Goal: Information Seeking & Learning: Find specific fact

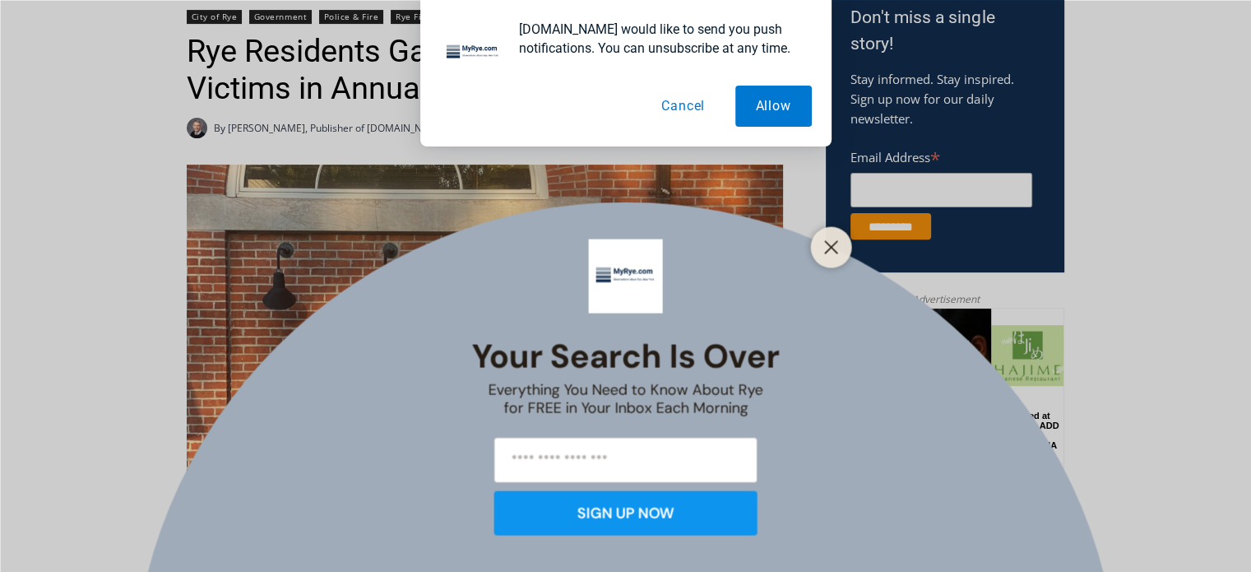
scroll to position [592, 0]
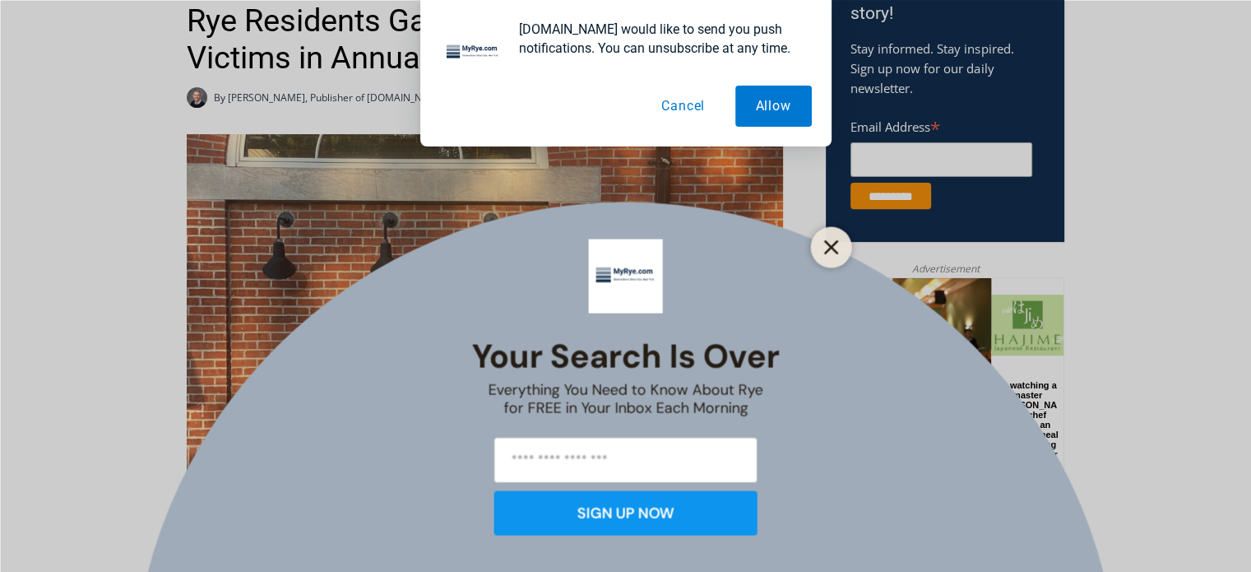
click at [828, 246] on icon "Close" at bounding box center [831, 246] width 15 height 15
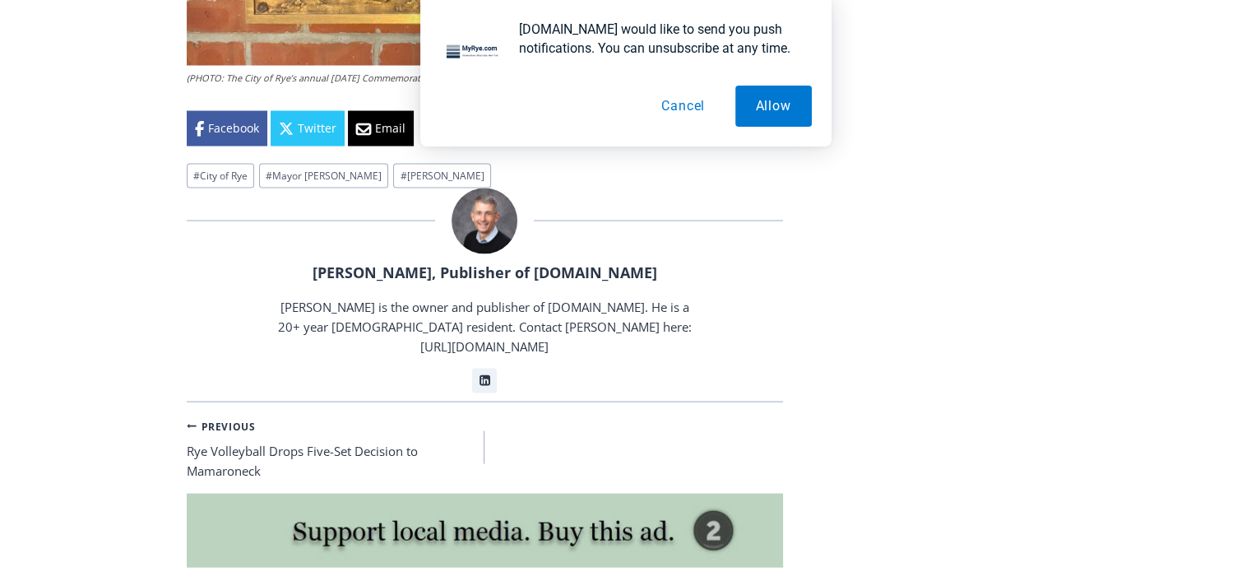
scroll to position [3158, 0]
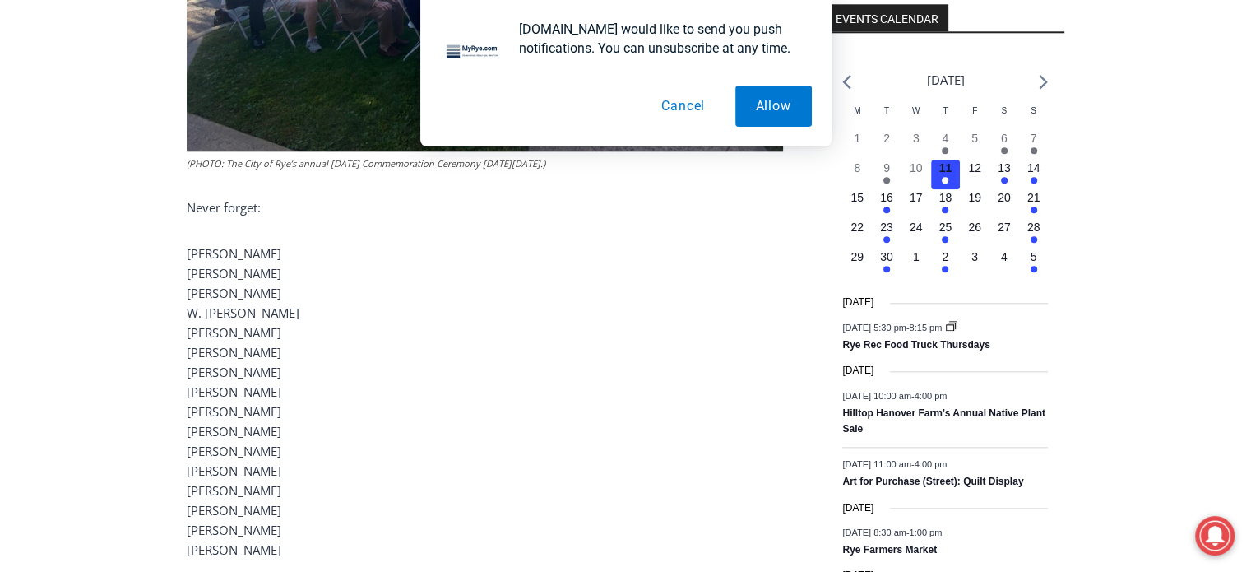
scroll to position [1784, 0]
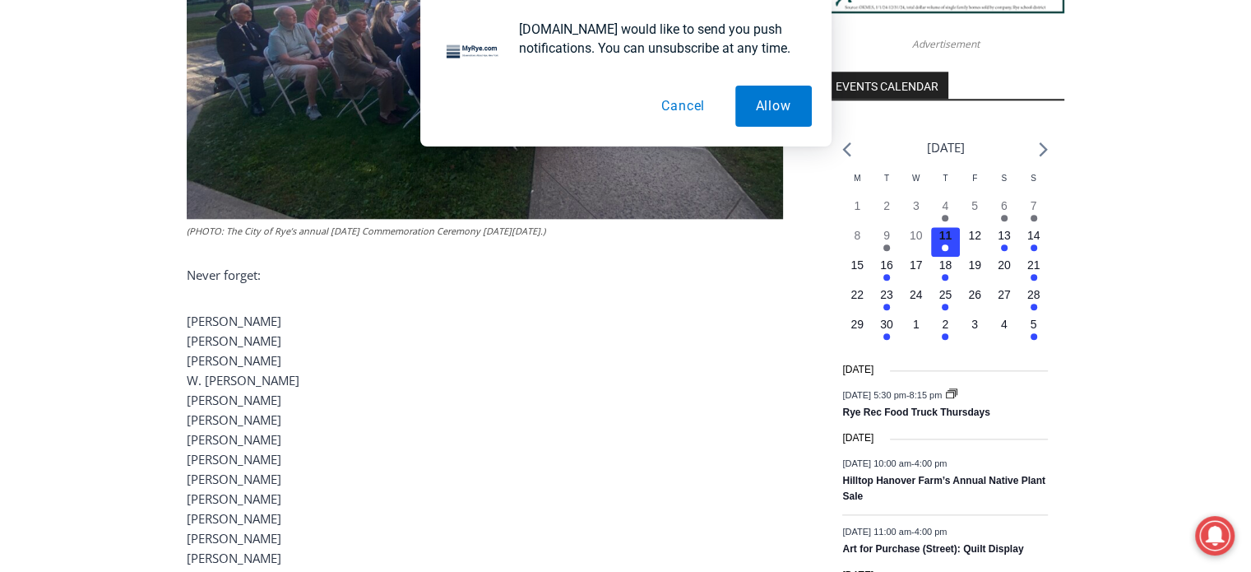
drag, startPoint x: 0, startPoint y: 0, endPoint x: 1262, endPoint y: 248, distance: 1286.3
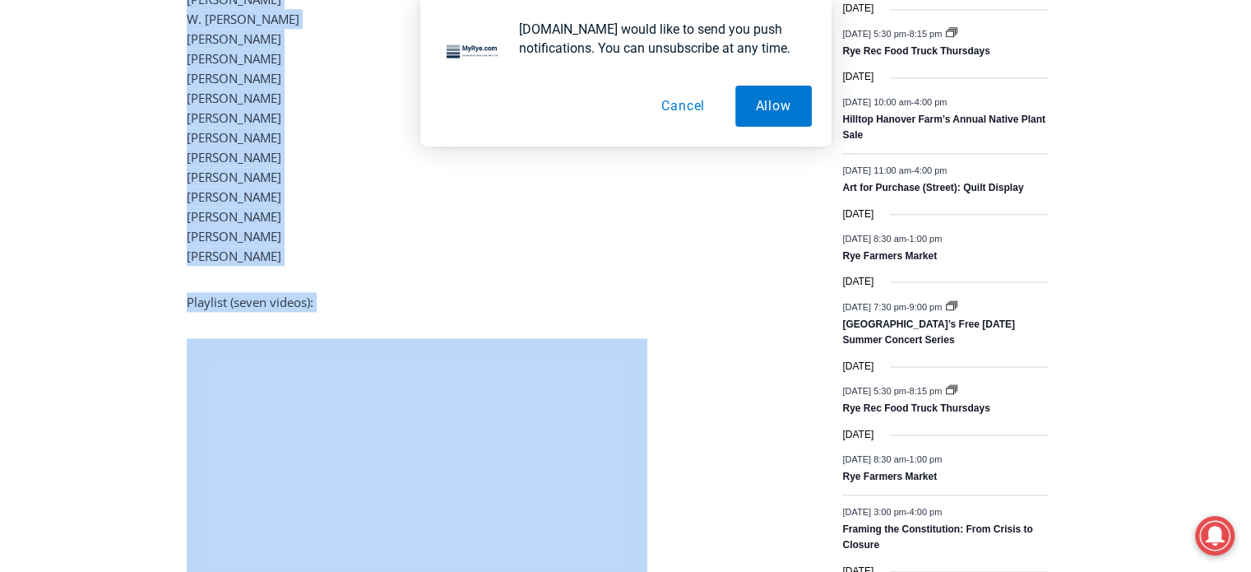
scroll to position [2150, 0]
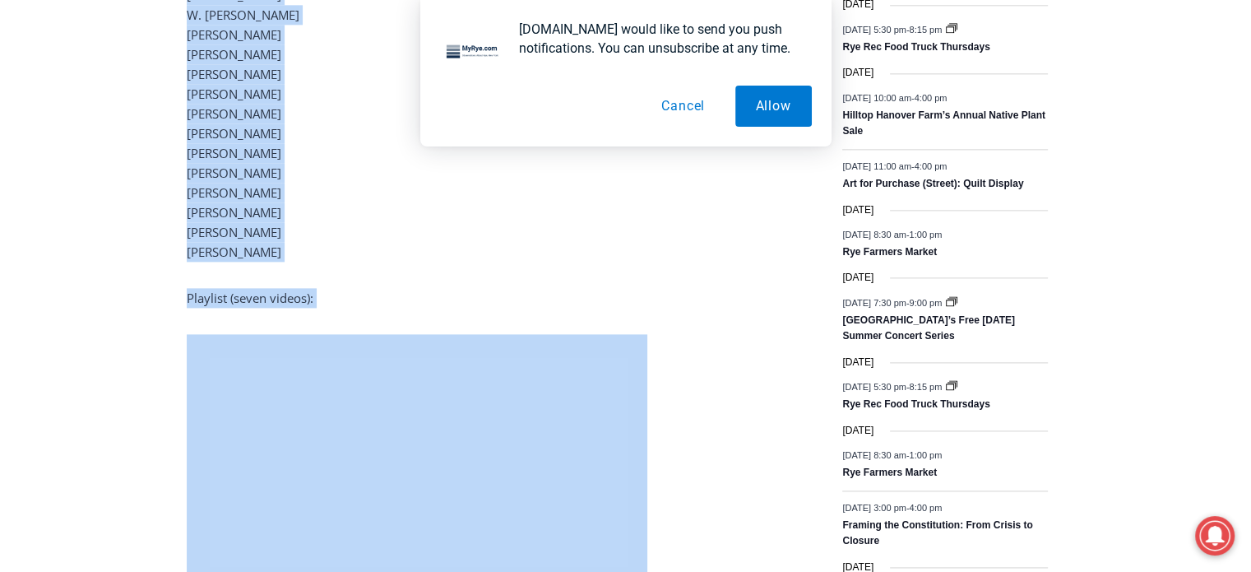
drag, startPoint x: 188, startPoint y: 252, endPoint x: 286, endPoint y: 228, distance: 100.7
copy div "Never forget: [PERSON_NAME] [PERSON_NAME] [PERSON_NAME] [PERSON_NAME] [PERSON_N…"
